Goal: Task Accomplishment & Management: Use online tool/utility

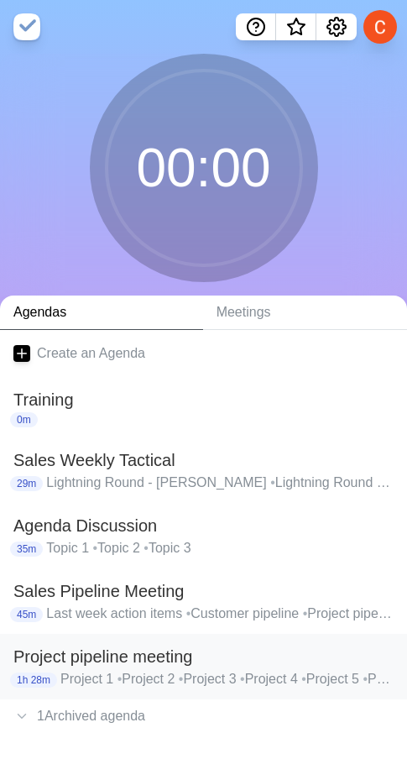
click at [102, 657] on h2 "Project pipeline meeting" at bounding box center [203, 656] width 381 height 25
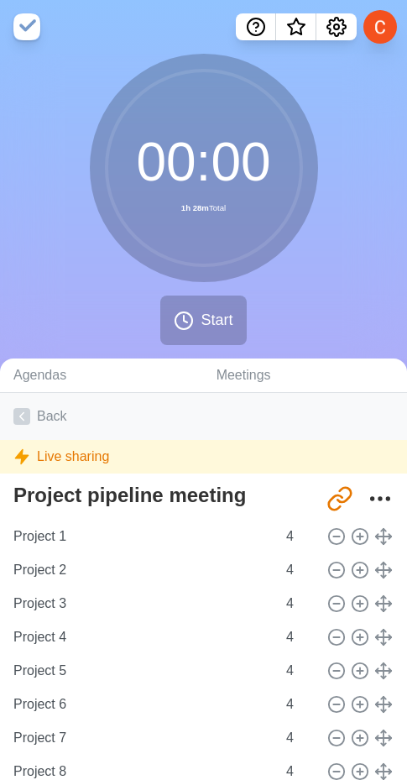
click at [49, 418] on link "Back" at bounding box center [203, 416] width 407 height 47
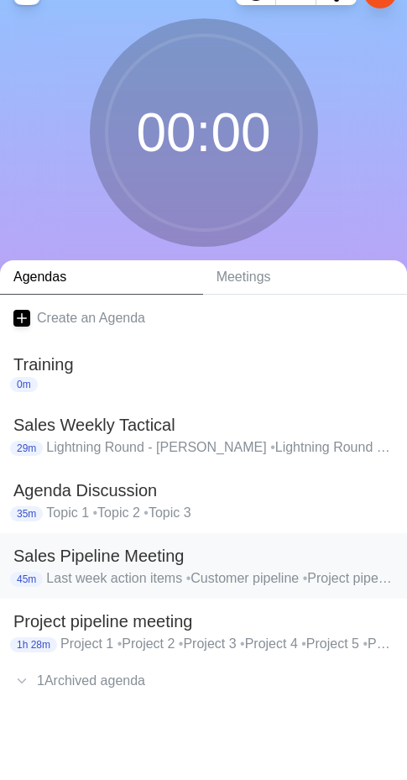
scroll to position [54, 0]
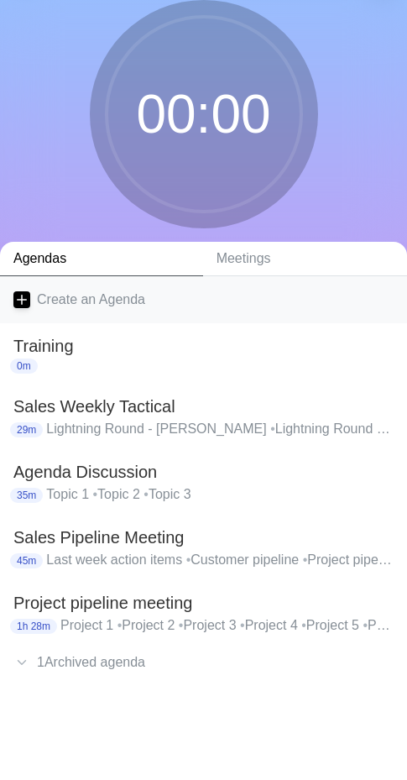
click at [101, 302] on link "Create an Agenda" at bounding box center [203, 299] width 407 height 47
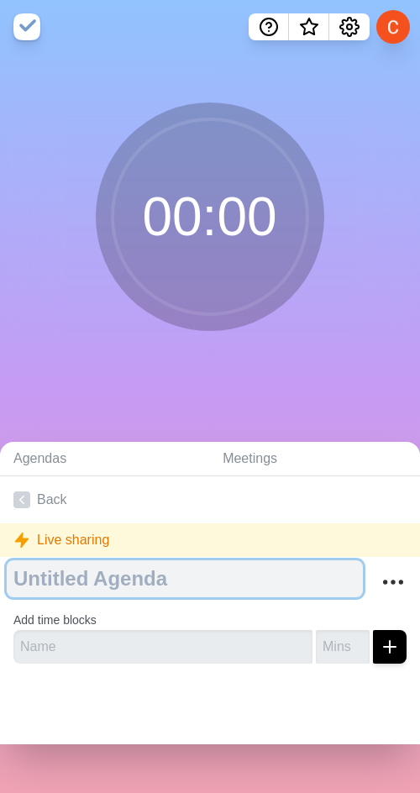
click at [45, 572] on textarea at bounding box center [185, 578] width 356 height 37
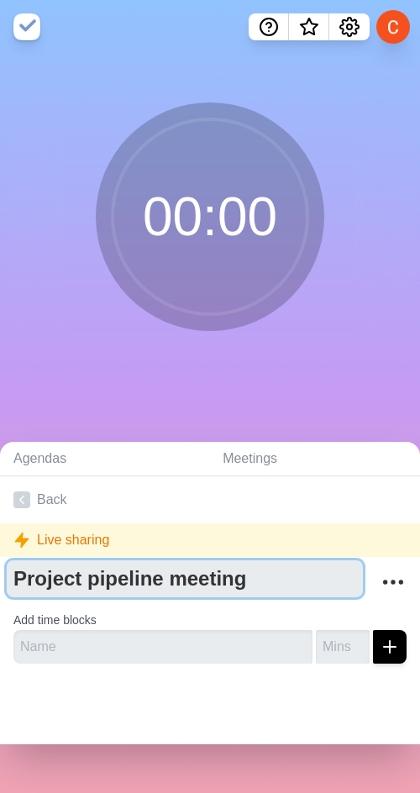
type textarea "Project pipeline meeting"
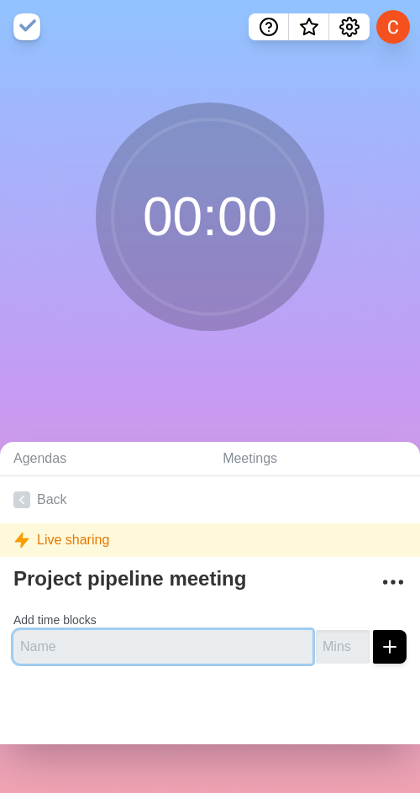
click at [102, 650] on input "text" at bounding box center [162, 647] width 299 height 34
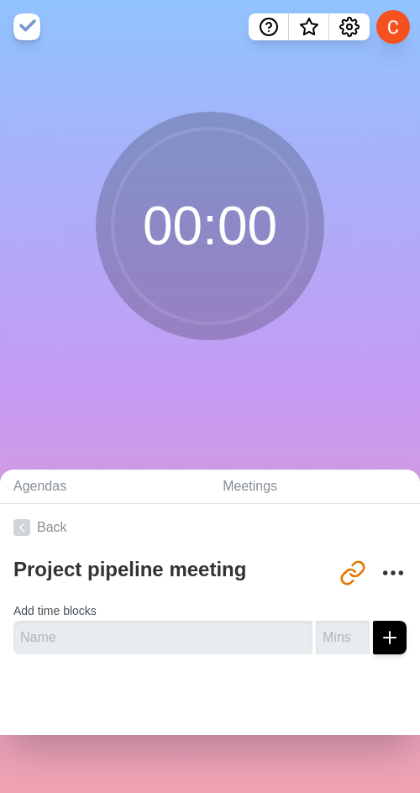
click at [99, 593] on div "Project pipeline meeting" at bounding box center [174, 572] width 323 height 43
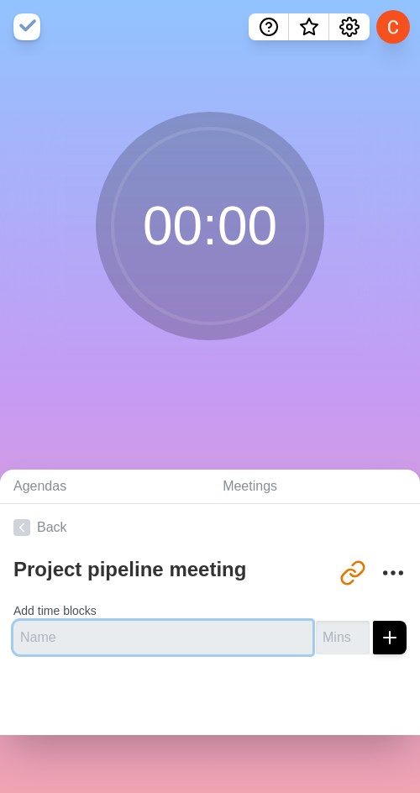
click at [86, 629] on input "text" at bounding box center [162, 638] width 299 height 34
type input "Pipeline"
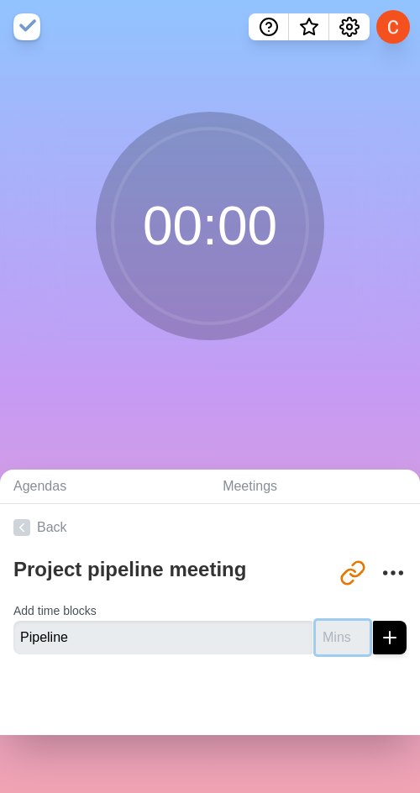
click at [316, 632] on input "number" at bounding box center [343, 638] width 54 height 34
type input "40"
click at [380, 636] on icon "submit" at bounding box center [390, 638] width 20 height 20
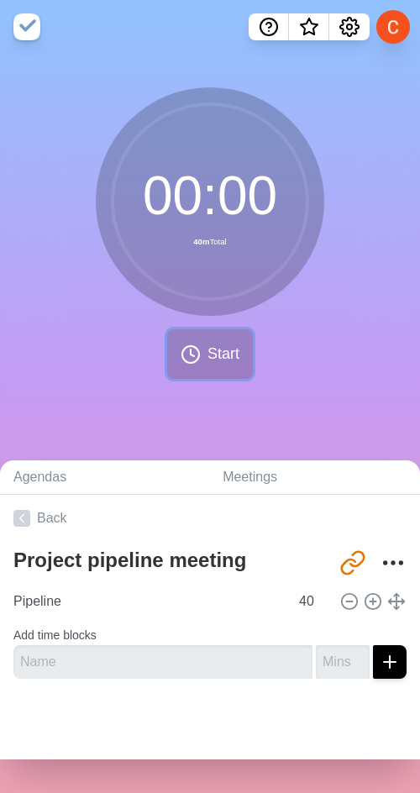
click at [190, 354] on icon at bounding box center [191, 354] width 20 height 20
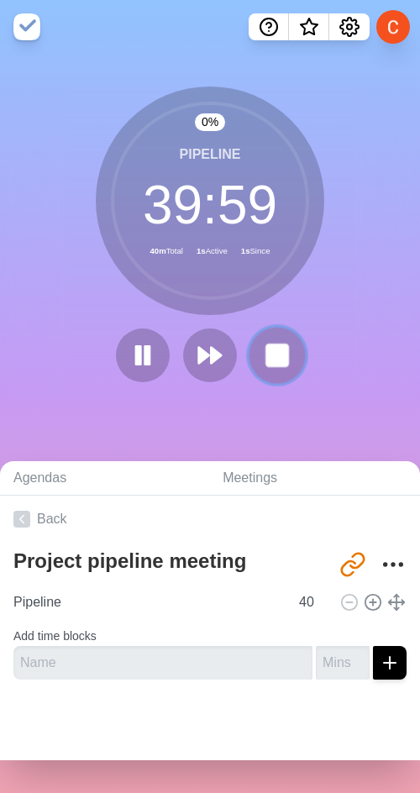
click at [279, 355] on rect at bounding box center [276, 354] width 21 height 21
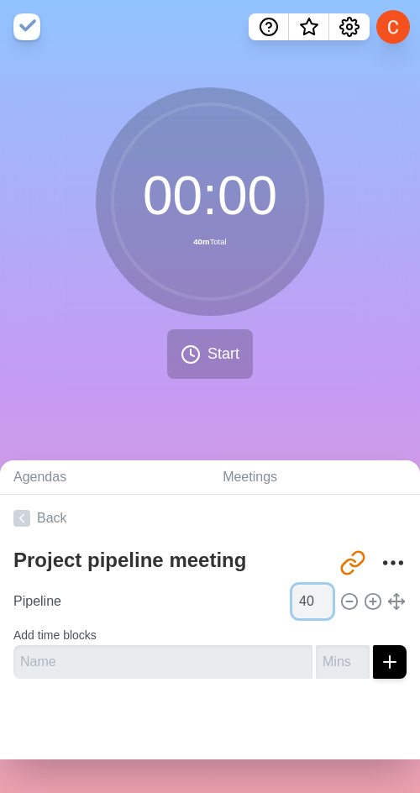
click at [292, 595] on input "40" at bounding box center [312, 602] width 40 height 34
click at [292, 601] on input "40" at bounding box center [312, 602] width 40 height 34
click at [292, 603] on input "40" at bounding box center [312, 602] width 40 height 34
click at [292, 602] on input "40" at bounding box center [312, 602] width 40 height 34
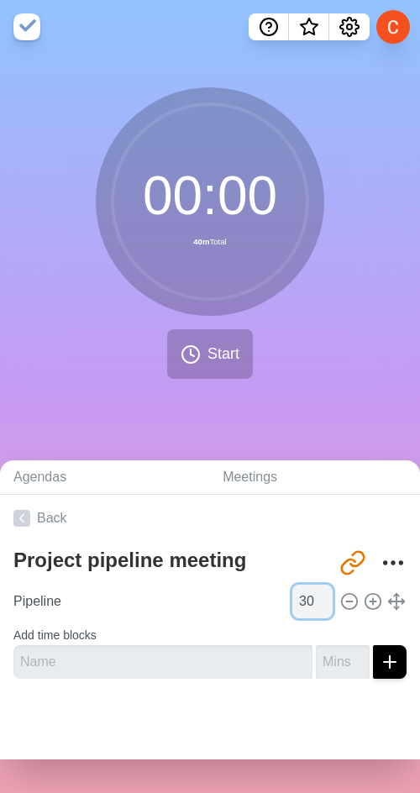
click at [292, 602] on input "30" at bounding box center [312, 602] width 40 height 34
type input "3"
click at [188, 755] on div at bounding box center [210, 725] width 420 height 67
click at [292, 608] on input "3" at bounding box center [312, 602] width 40 height 34
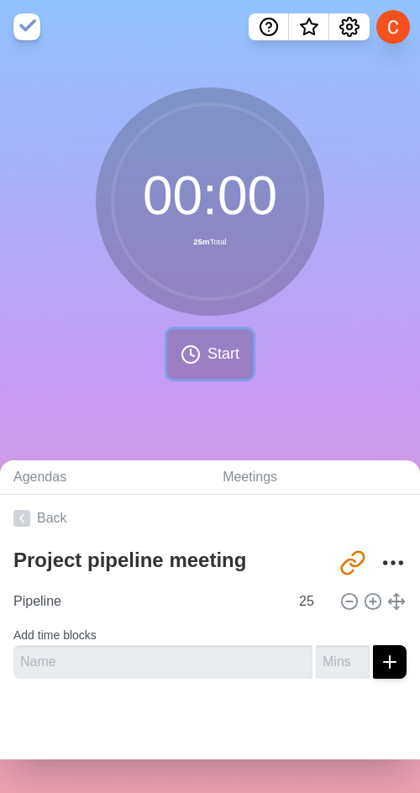
click at [208, 340] on button "Start" at bounding box center [210, 354] width 86 height 50
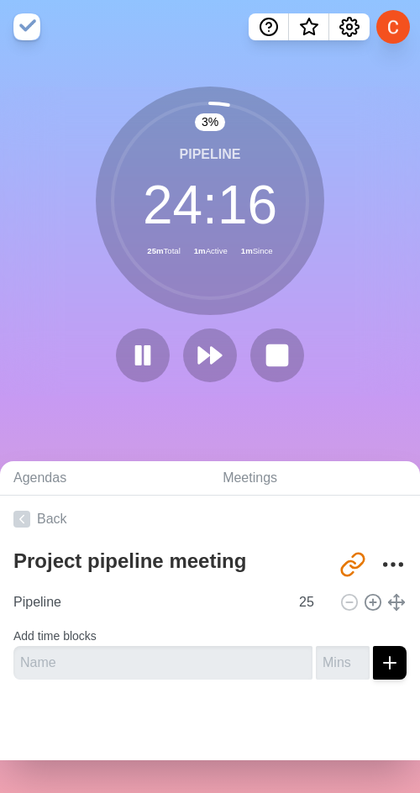
click at [221, 734] on div at bounding box center [210, 726] width 420 height 67
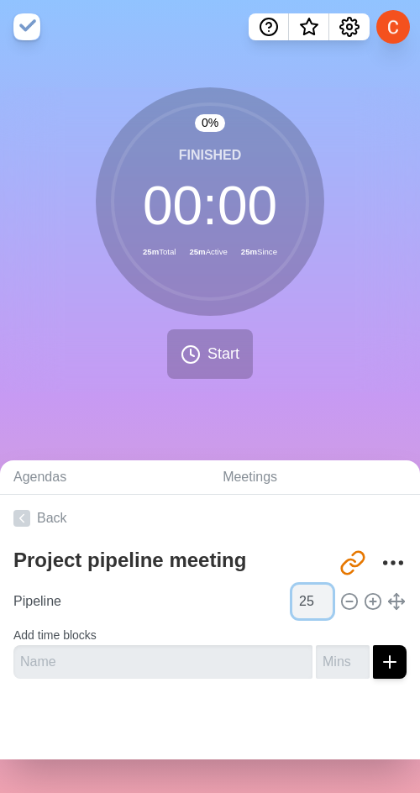
drag, startPoint x: 295, startPoint y: 595, endPoint x: 285, endPoint y: 600, distance: 11.3
click at [295, 595] on input "26" at bounding box center [312, 602] width 40 height 34
click at [292, 601] on input "26" at bounding box center [312, 602] width 40 height 34
drag, startPoint x: 287, startPoint y: 604, endPoint x: 264, endPoint y: 604, distance: 23.5
click at [264, 604] on div "Pipeline 26" at bounding box center [210, 602] width 407 height 34
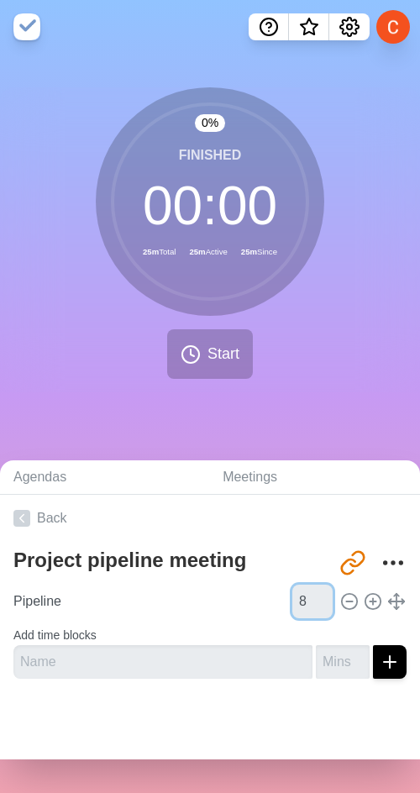
type input "8"
click at [322, 628] on form "Add time blocks" at bounding box center [209, 648] width 393 height 60
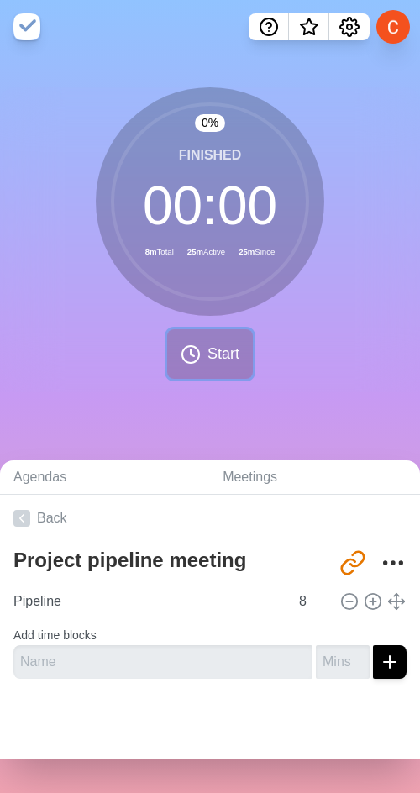
click at [217, 361] on span "Start" at bounding box center [224, 354] width 32 height 23
